Goal: Entertainment & Leisure: Consume media (video, audio)

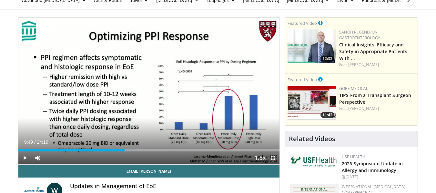
click at [147, 90] on icon "Video Player" at bounding box center [149, 91] width 18 height 18
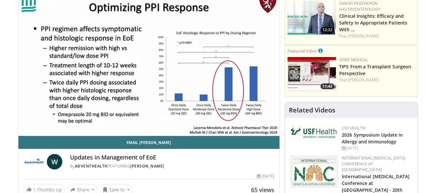
scroll to position [65, 0]
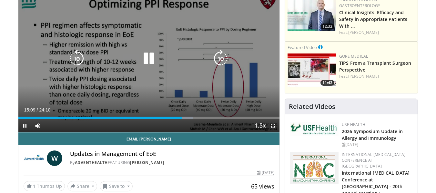
click at [77, 60] on icon "Video Player" at bounding box center [77, 59] width 18 height 18
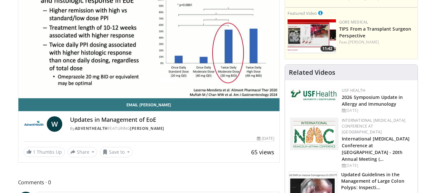
scroll to position [97, 0]
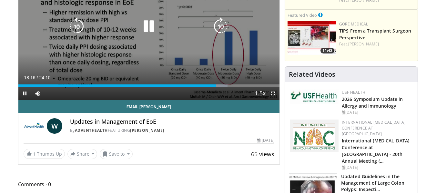
click at [80, 26] on icon "Video Player" at bounding box center [77, 26] width 18 height 18
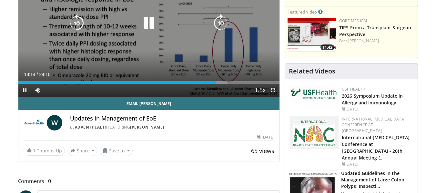
scroll to position [65, 0]
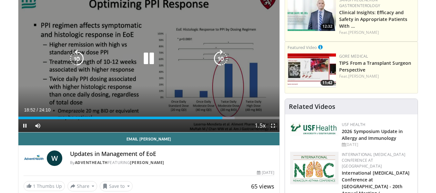
click at [79, 56] on icon "Video Player" at bounding box center [77, 59] width 18 height 18
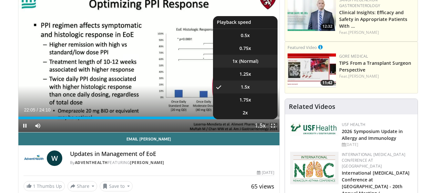
click at [243, 62] on video-js "**********" at bounding box center [148, 58] width 261 height 147
click at [239, 61] on li "1x" at bounding box center [245, 61] width 65 height 13
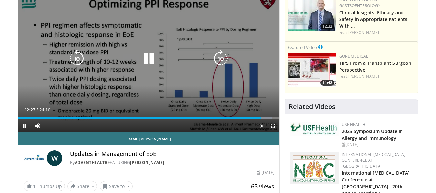
scroll to position [32, 0]
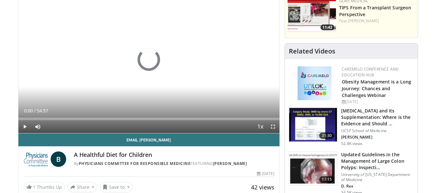
scroll to position [65, 0]
